Goal: Task Accomplishment & Management: Use online tool/utility

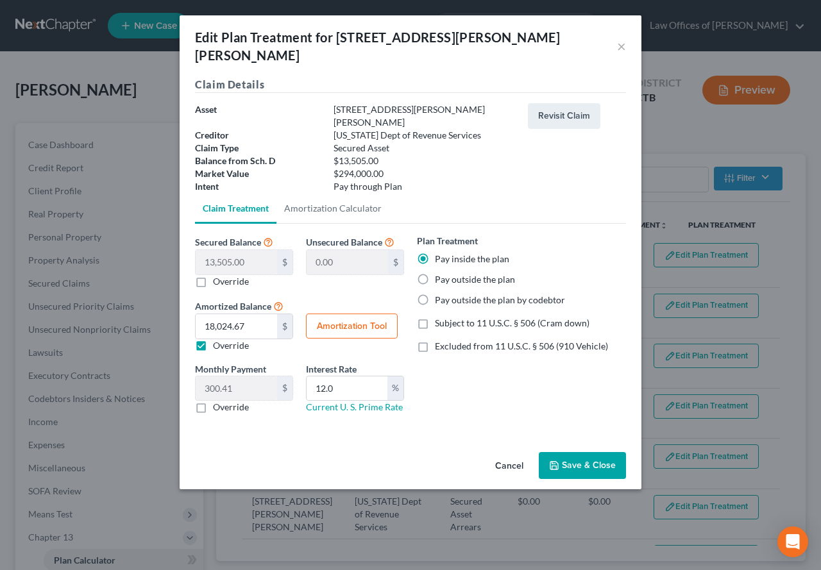
select select "59"
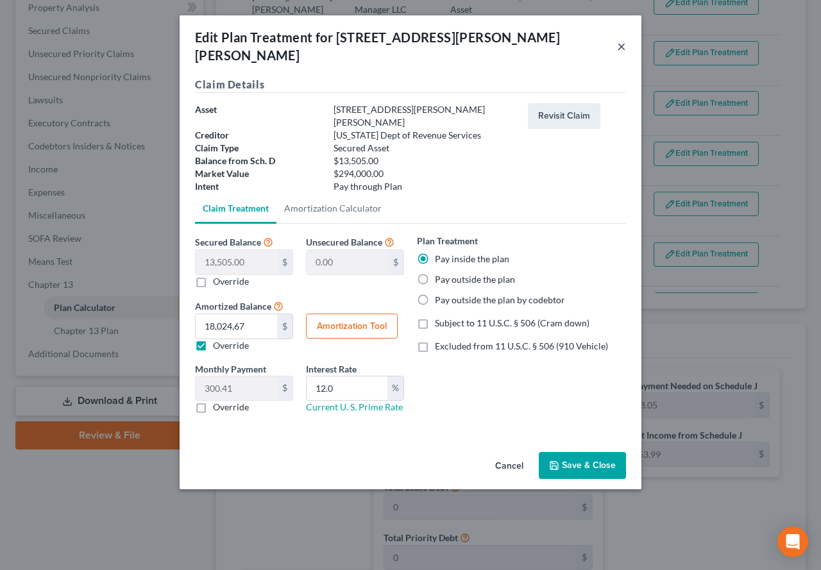
click at [621, 38] on button "×" at bounding box center [621, 45] width 9 height 15
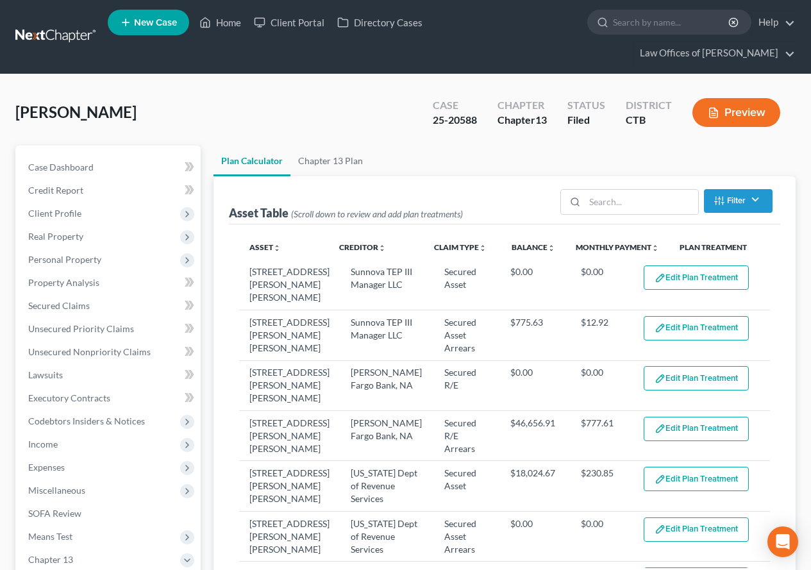
scroll to position [0, 0]
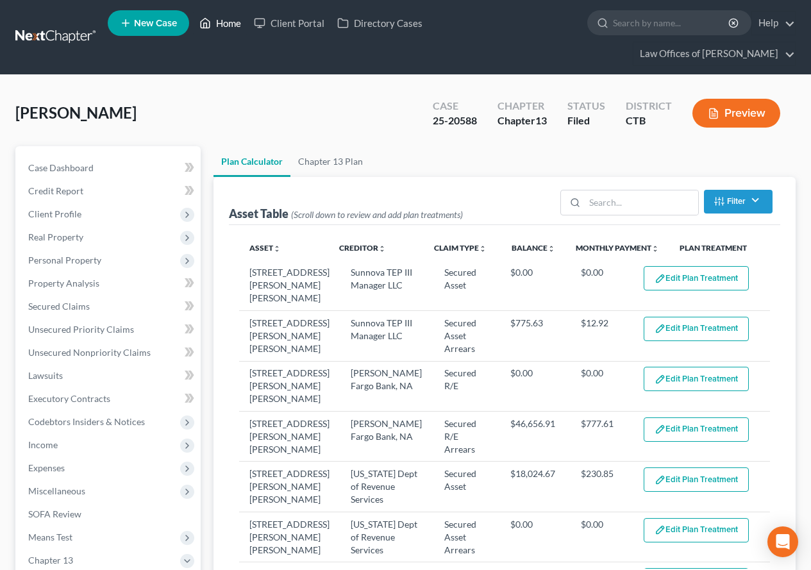
click at [232, 27] on link "Home" at bounding box center [220, 23] width 55 height 23
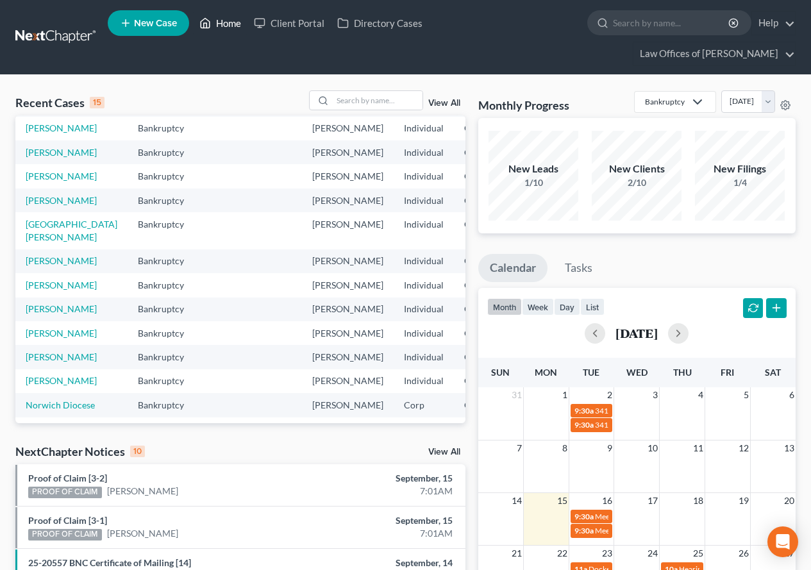
scroll to position [128, 0]
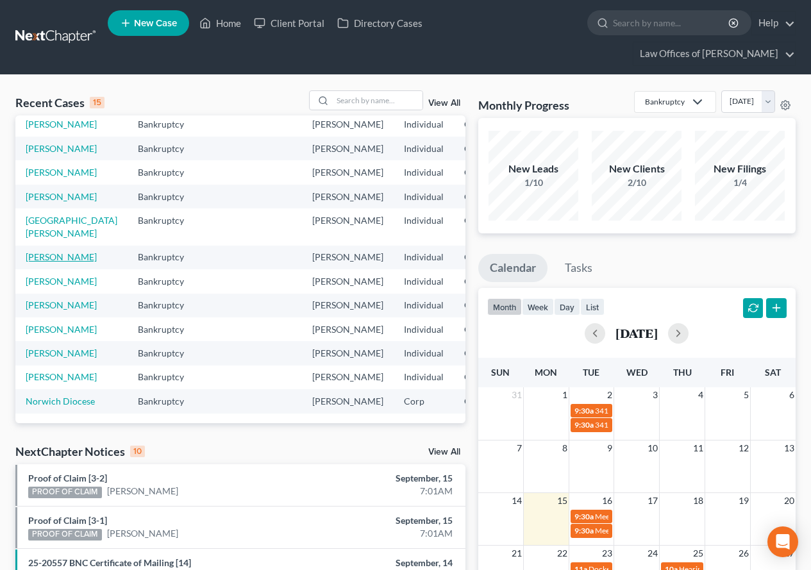
click at [33, 262] on link "[PERSON_NAME]" at bounding box center [61, 256] width 71 height 11
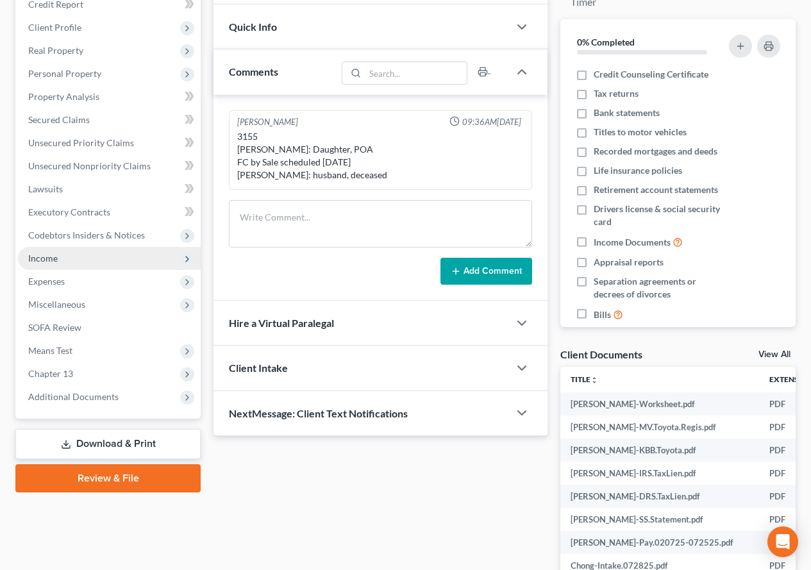
scroll to position [192, 0]
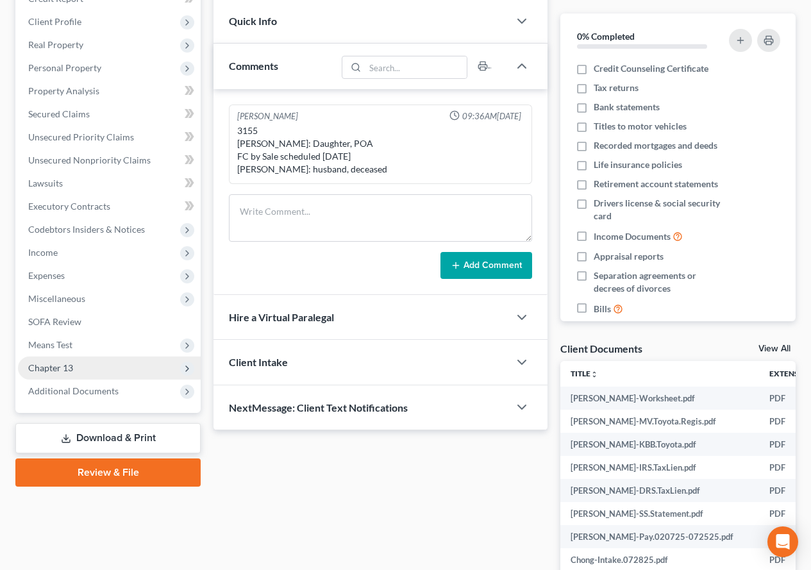
click at [68, 375] on span "Chapter 13" at bounding box center [109, 368] width 183 height 23
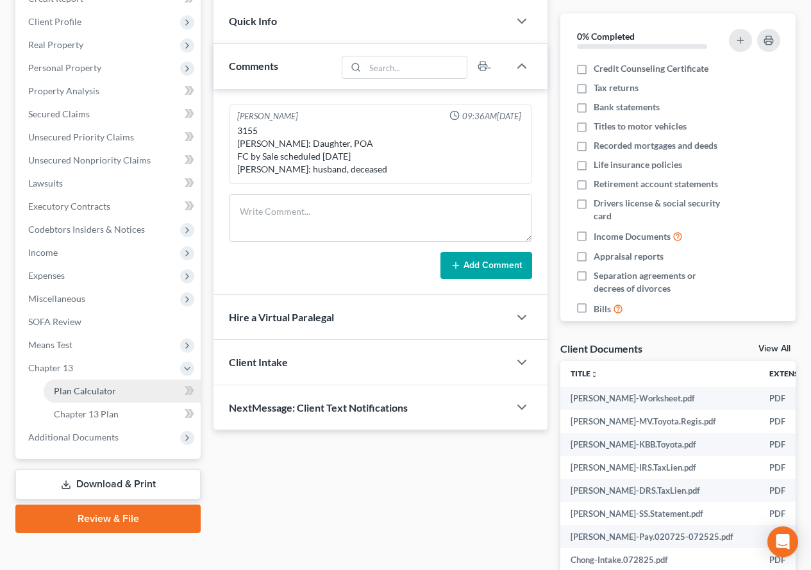
click at [72, 389] on span "Plan Calculator" at bounding box center [85, 390] width 62 height 11
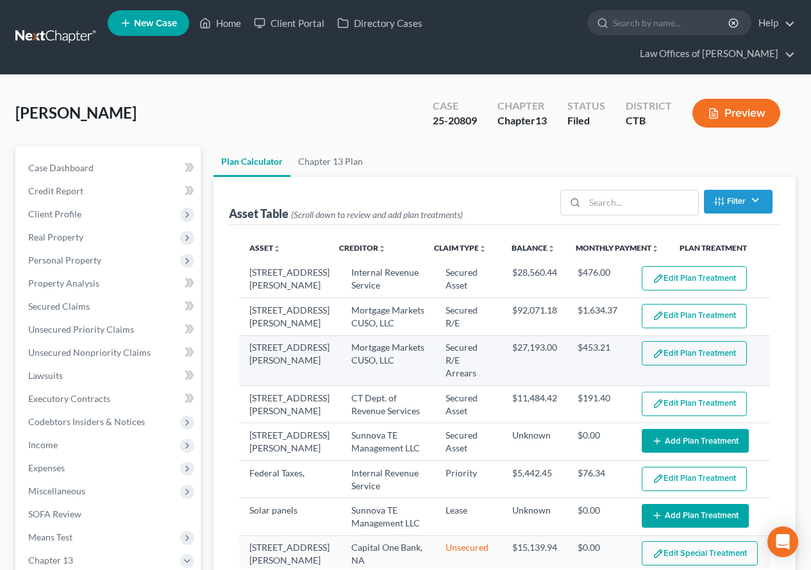
select select "59"
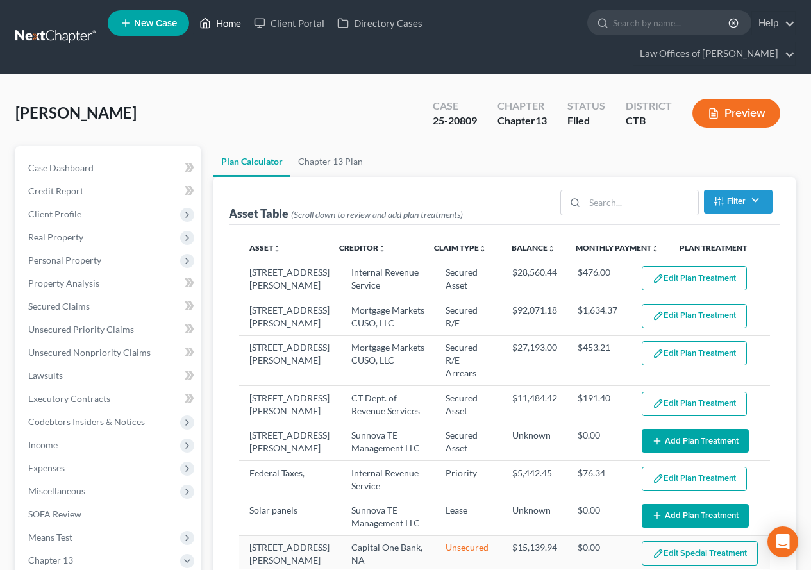
click at [230, 18] on link "Home" at bounding box center [220, 23] width 55 height 23
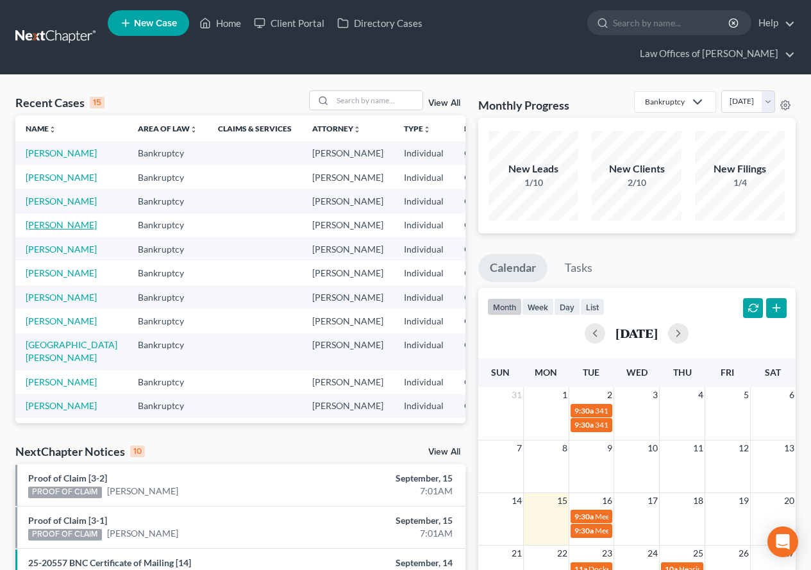
click at [35, 230] on link "[PERSON_NAME]" at bounding box center [61, 224] width 71 height 11
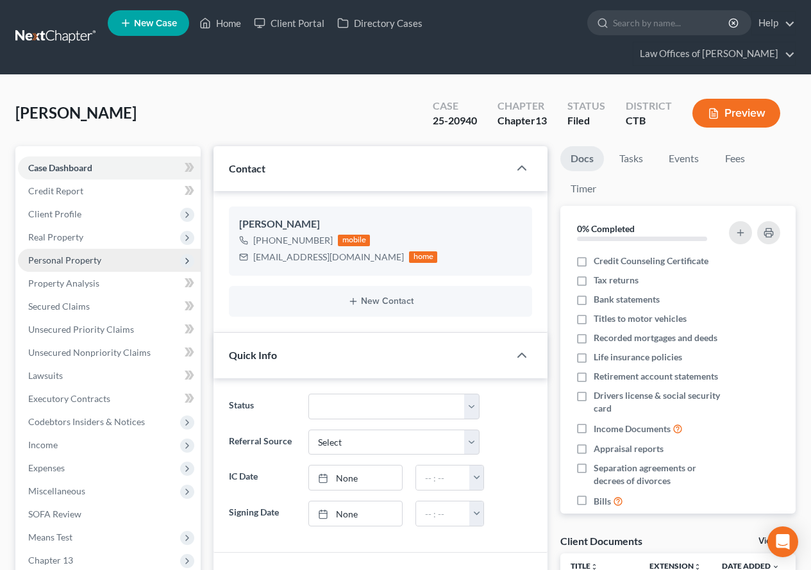
click at [46, 259] on span "Personal Property" at bounding box center [64, 260] width 73 height 11
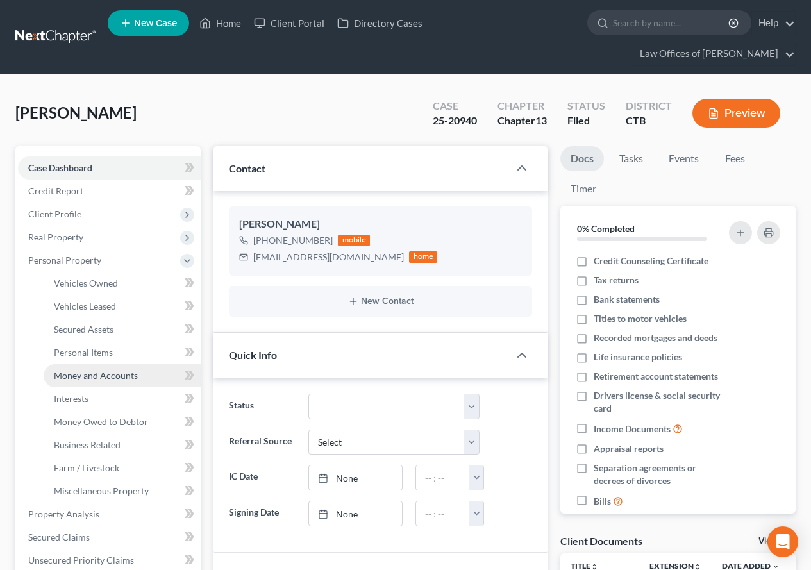
click at [78, 378] on span "Money and Accounts" at bounding box center [96, 375] width 84 height 11
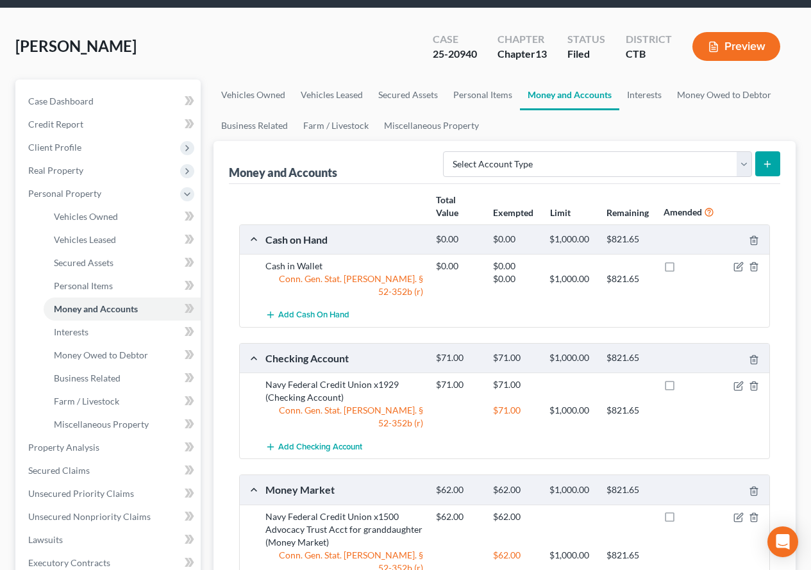
scroll to position [15, 0]
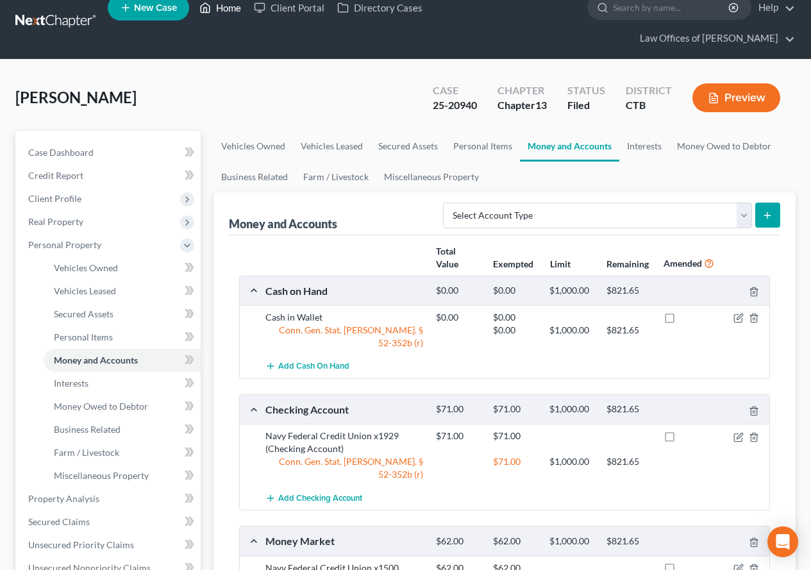
click at [227, 12] on link "Home" at bounding box center [220, 7] width 55 height 23
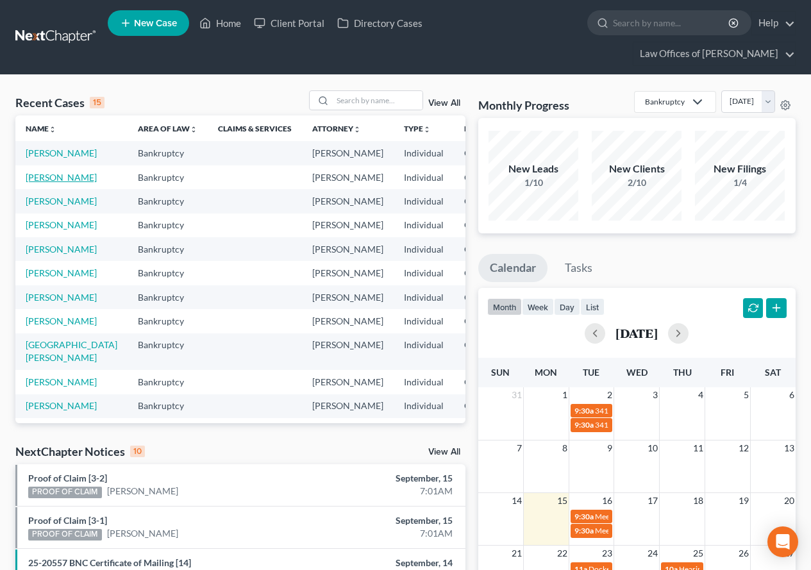
click at [36, 183] on link "[PERSON_NAME]" at bounding box center [61, 177] width 71 height 11
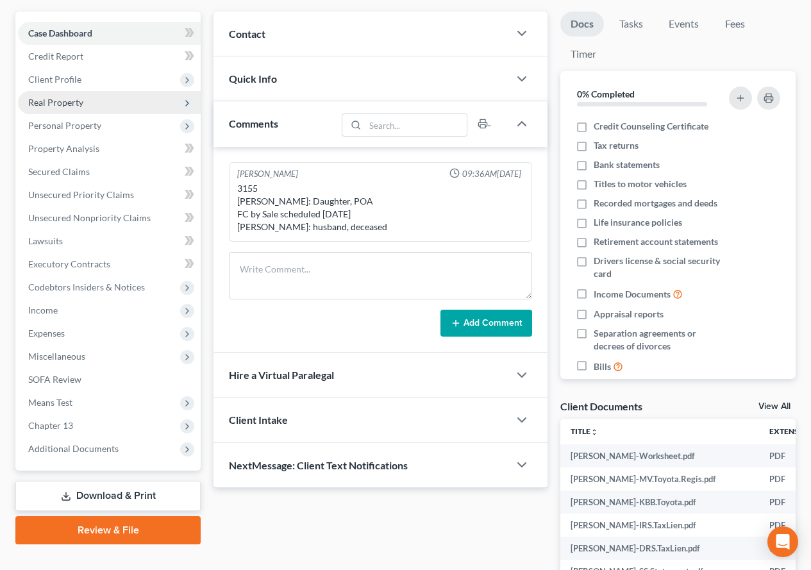
scroll to position [192, 0]
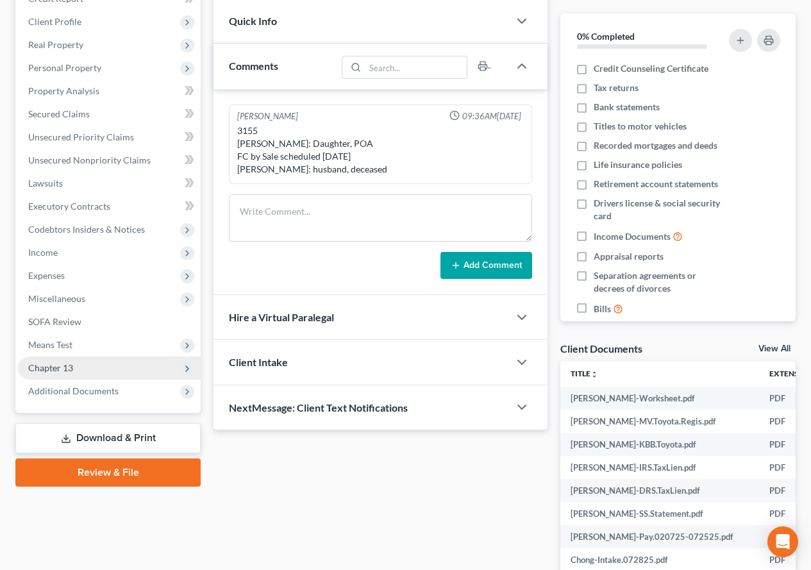
click at [52, 371] on span "Chapter 13" at bounding box center [50, 367] width 45 height 11
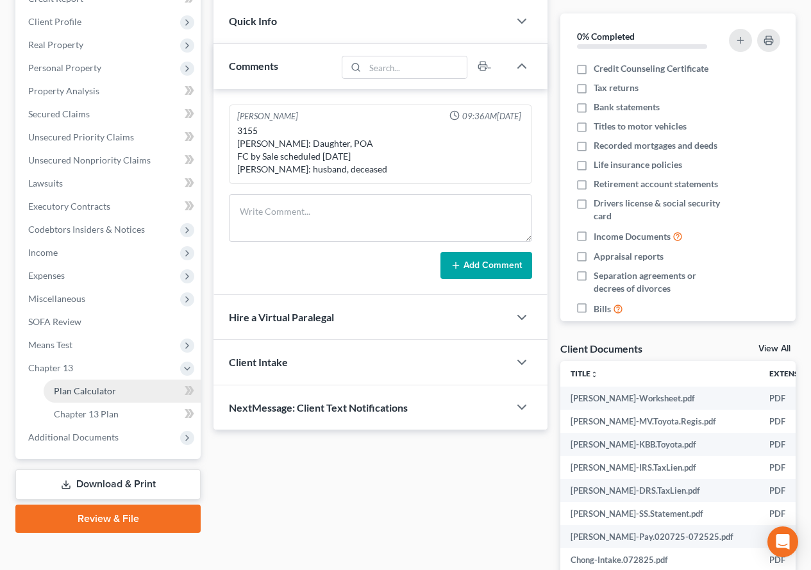
click at [71, 388] on span "Plan Calculator" at bounding box center [85, 390] width 62 height 11
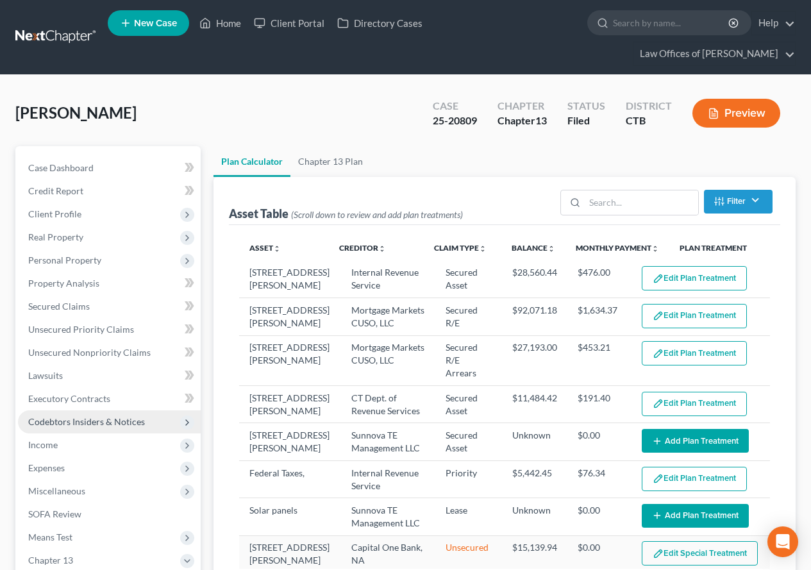
select select "59"
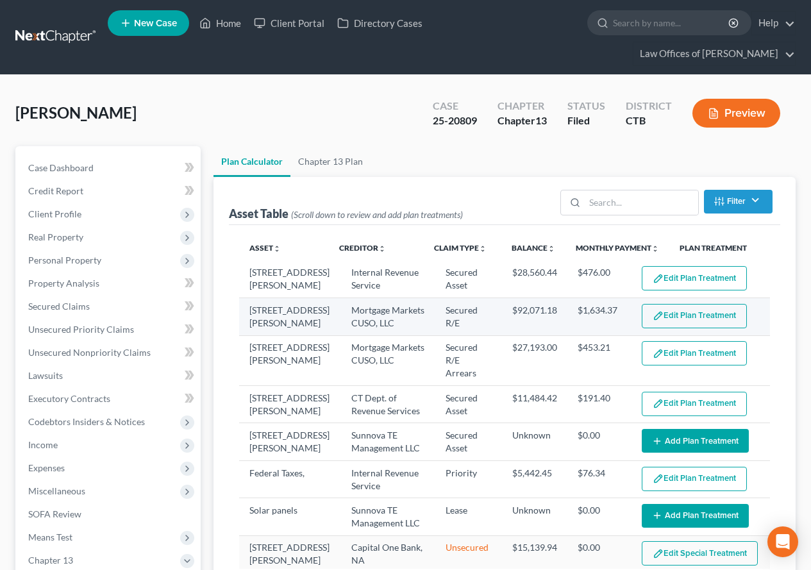
click at [694, 317] on button "Edit Plan Treatment" at bounding box center [694, 316] width 105 height 24
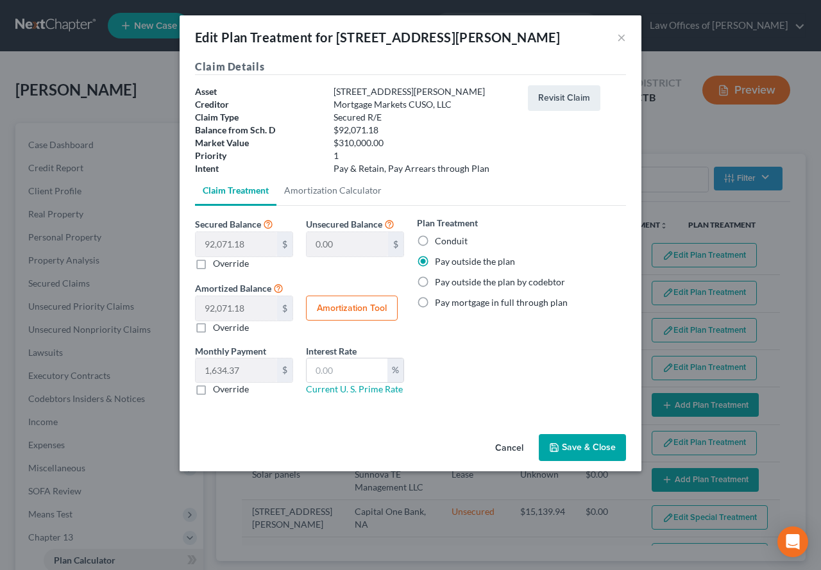
click at [597, 446] on button "Save & Close" at bounding box center [582, 447] width 87 height 27
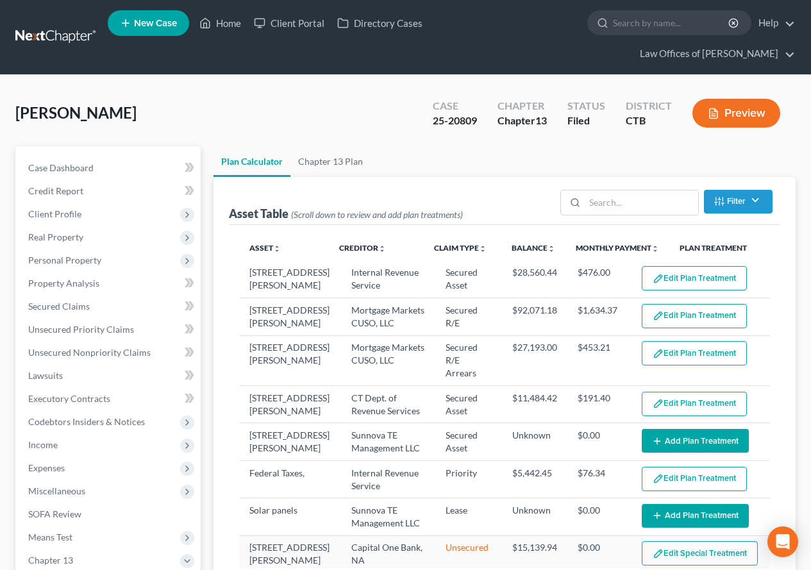
select select "59"
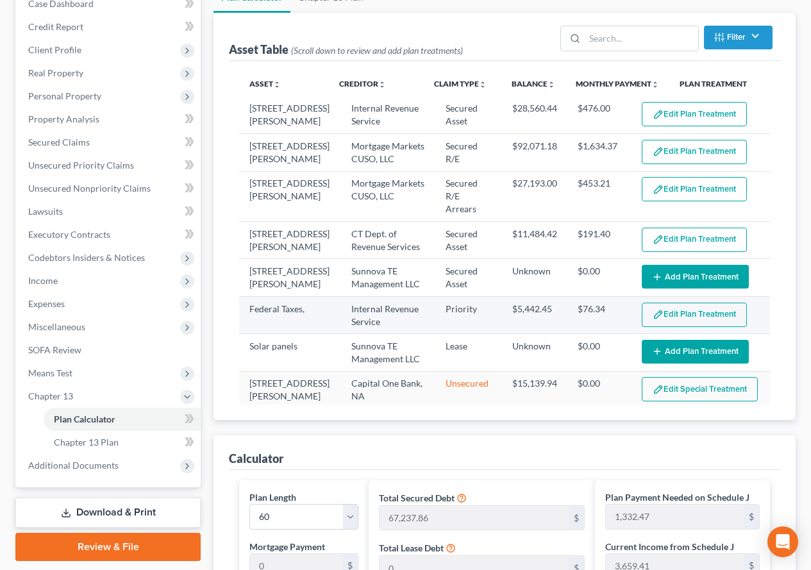
click at [675, 303] on button "Edit Plan Treatment" at bounding box center [694, 315] width 105 height 24
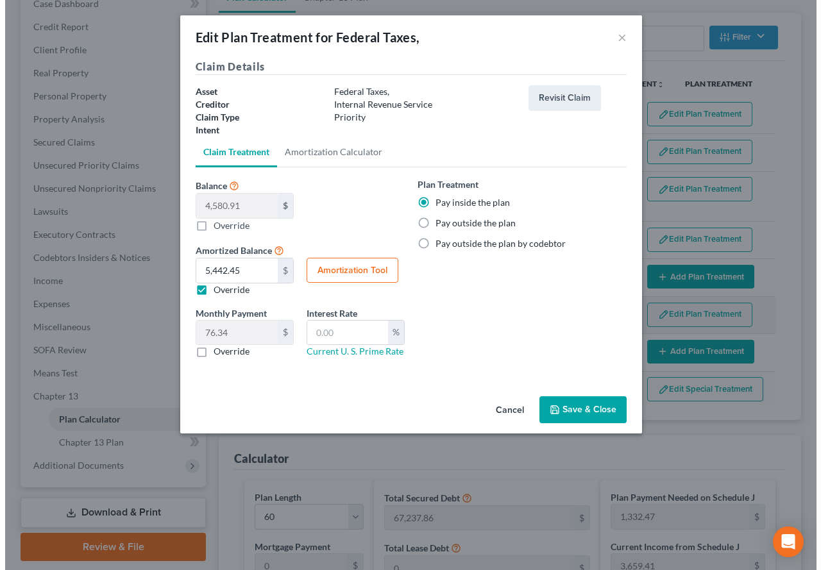
scroll to position [141, 0]
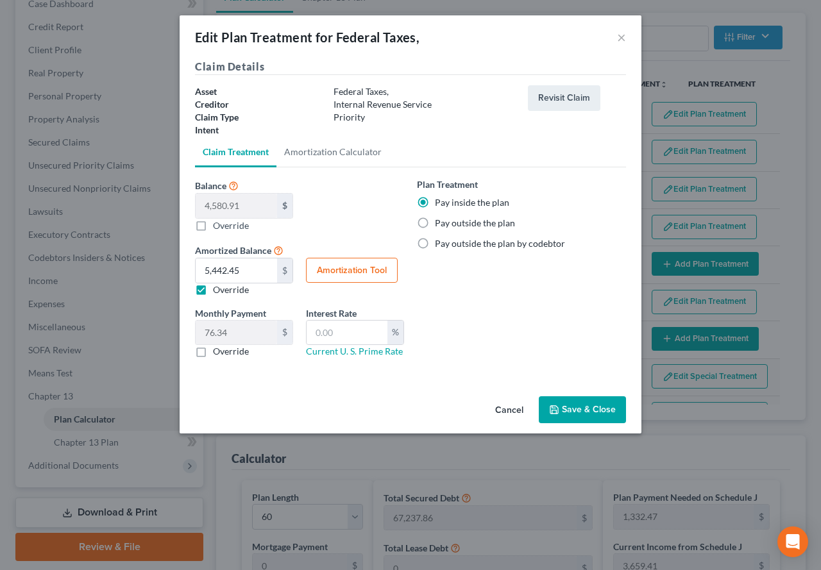
click at [213, 224] on label "Override" at bounding box center [231, 225] width 36 height 13
click at [218, 224] on input "Balance 4,580.91 $ 0.00 $ Override" at bounding box center [222, 223] width 8 height 8
checkbox input "true"
type input "0"
click at [232, 210] on input "0.00" at bounding box center [236, 206] width 81 height 24
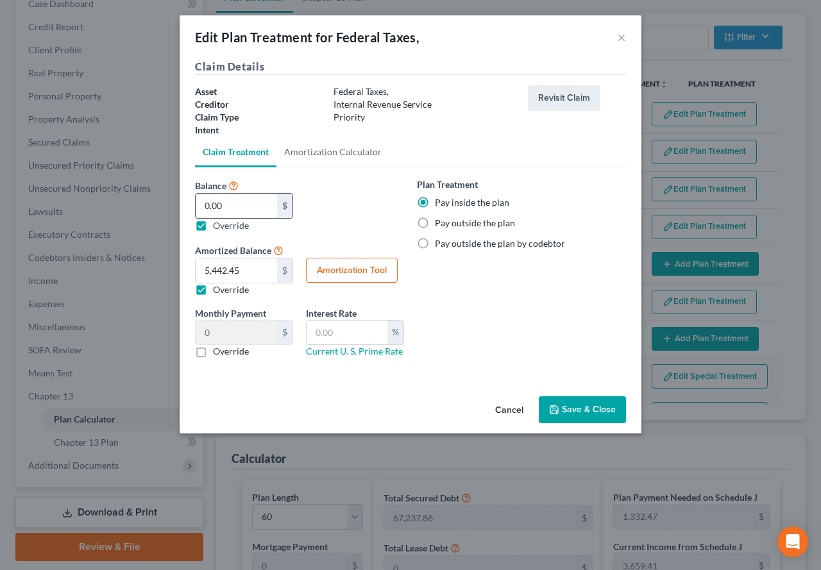
paste input "4,580.91"
type input "4,580.91"
type input "76.34"
type input "4,580.91"
click at [335, 268] on button "Amortization Tool" at bounding box center [352, 271] width 92 height 26
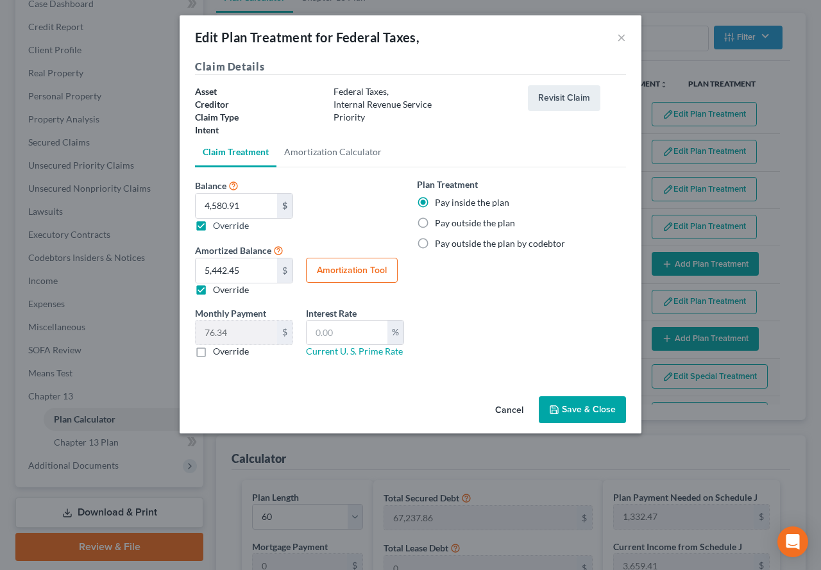
type input "4,580.91"
type input "60"
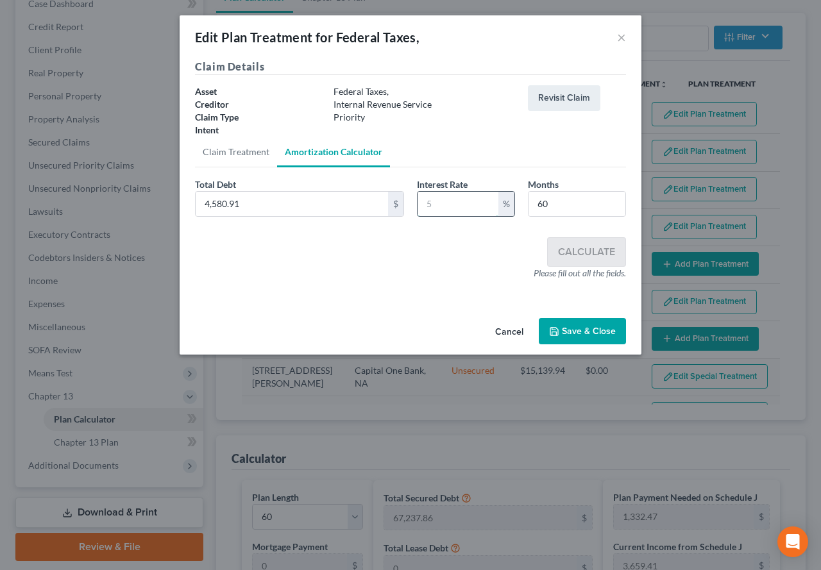
click at [441, 207] on input "text" at bounding box center [458, 204] width 81 height 24
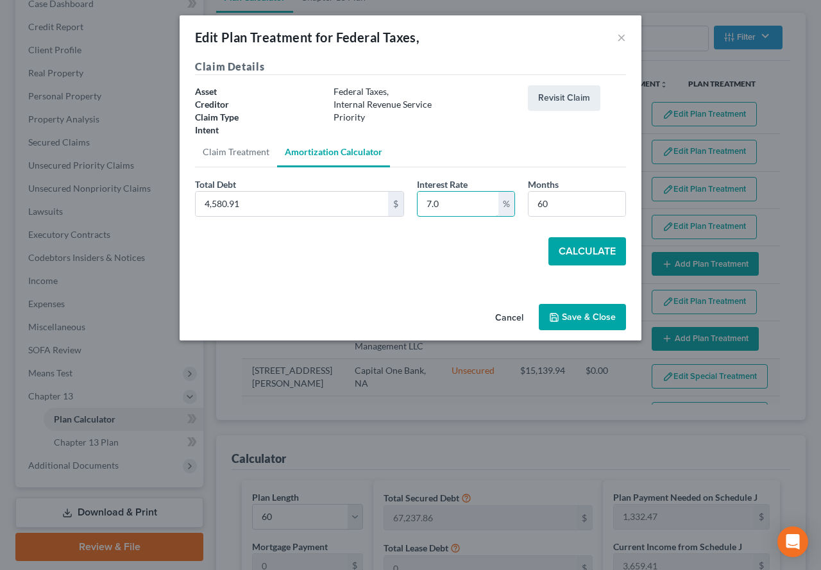
type input "7.0"
click at [571, 251] on button "Calculate" at bounding box center [587, 251] width 78 height 28
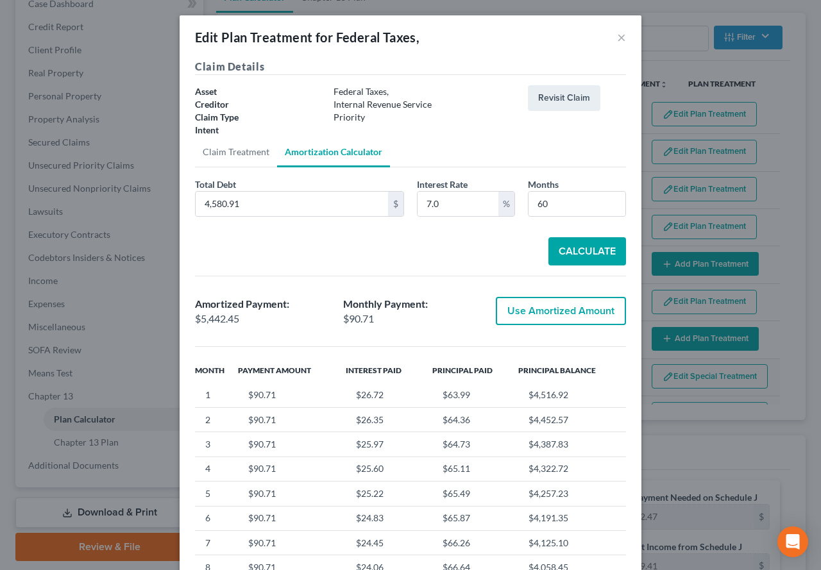
click at [554, 308] on button "Use Amortized Amount" at bounding box center [561, 311] width 130 height 28
